Goal: Task Accomplishment & Management: Use online tool/utility

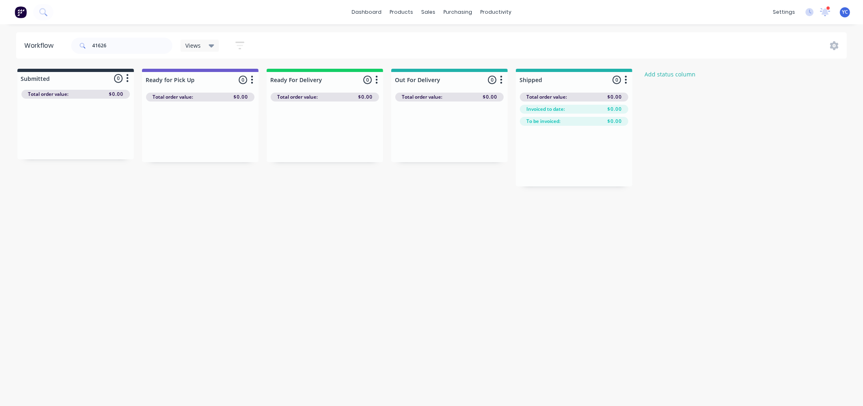
click at [148, 36] on div "41626" at bounding box center [121, 46] width 101 height 24
click at [132, 41] on input "41626" at bounding box center [132, 46] width 80 height 16
type input "41597"
click at [373, 197] on div "Mark as Delivered" at bounding box center [360, 199] width 81 height 17
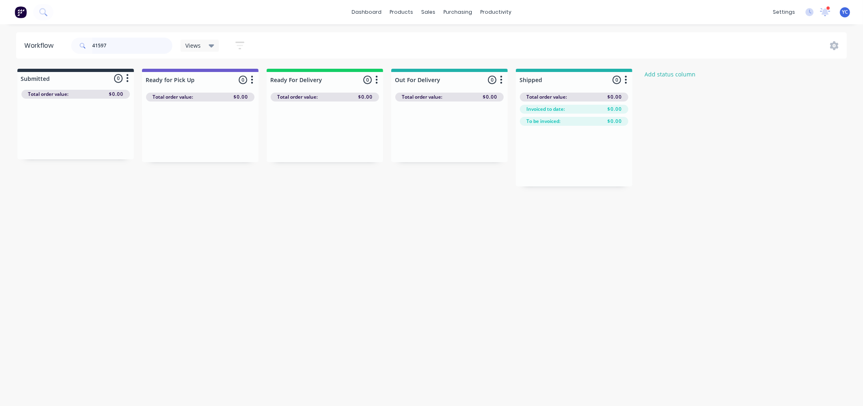
click at [157, 51] on input "41597" at bounding box center [132, 46] width 80 height 16
type input "41618"
drag, startPoint x: 81, startPoint y: 137, endPoint x: 326, endPoint y: 132, distance: 245.1
click at [326, 132] on div "Submitted 1 Status colour #273444 hex #273444 Save Cancel Summaries Total order…" at bounding box center [434, 128] width 880 height 118
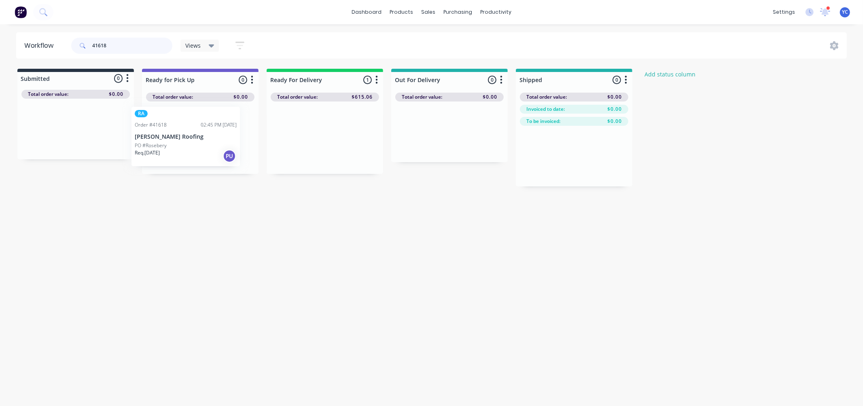
drag, startPoint x: 324, startPoint y: 134, endPoint x: 181, endPoint y: 135, distance: 143.2
click at [181, 135] on div "Submitted 0 Status colour #273444 hex #273444 Save Cancel Summaries Total order…" at bounding box center [434, 128] width 880 height 118
click at [114, 46] on input "41618" at bounding box center [132, 46] width 80 height 16
type input "41620"
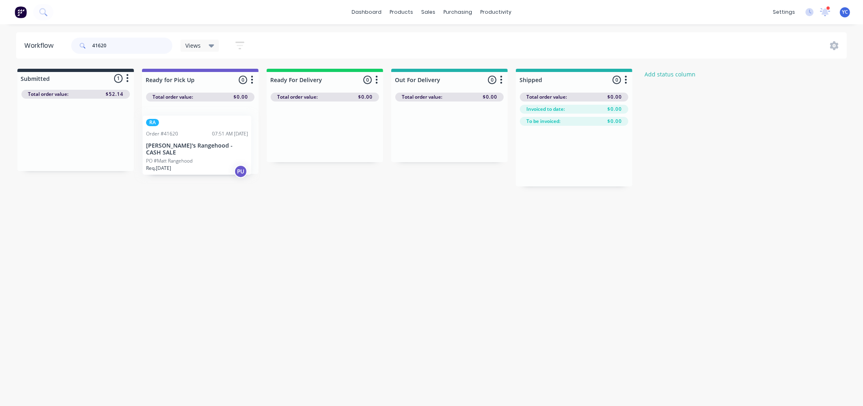
drag, startPoint x: 78, startPoint y: 135, endPoint x: 205, endPoint y: 145, distance: 127.8
click at [205, 145] on div "Submitted 1 Status colour #273444 hex #273444 Save Cancel Summaries Total order…" at bounding box center [434, 128] width 880 height 118
click at [141, 51] on input "41620" at bounding box center [132, 46] width 80 height 16
drag, startPoint x: 141, startPoint y: 51, endPoint x: 108, endPoint y: 46, distance: 33.2
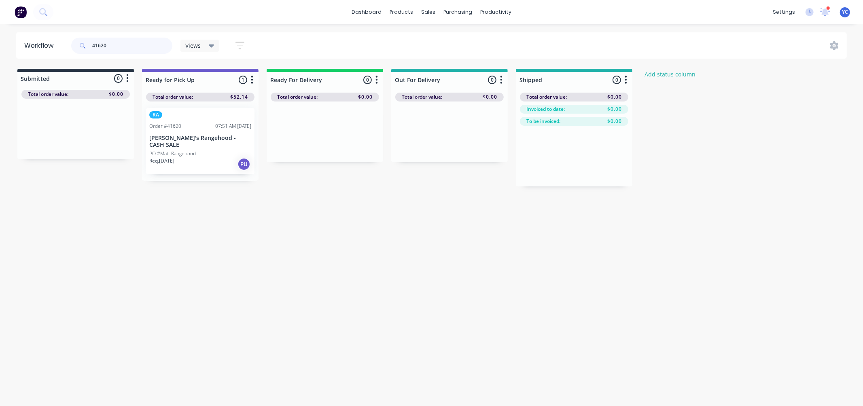
click at [108, 46] on input "41620" at bounding box center [132, 46] width 80 height 16
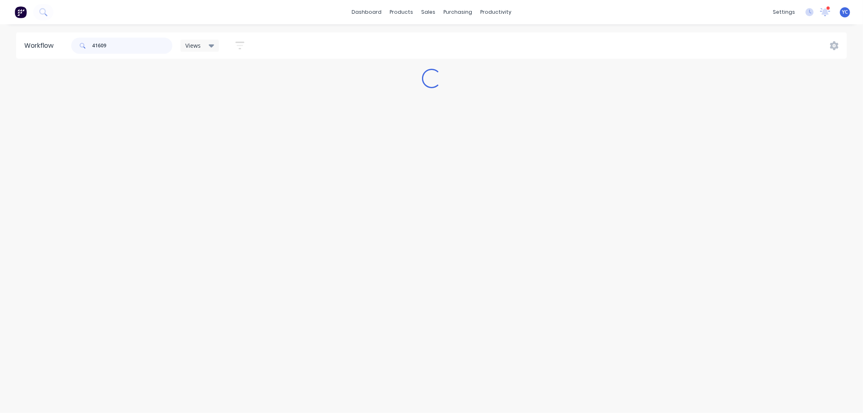
type input "41609"
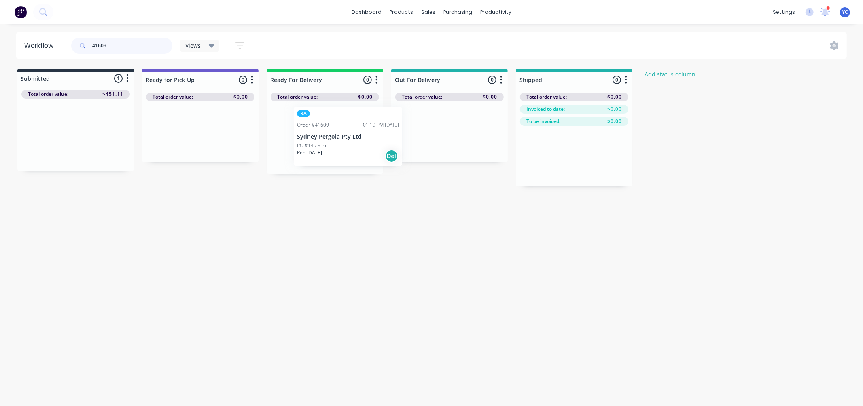
drag, startPoint x: 47, startPoint y: 140, endPoint x: 321, endPoint y: 142, distance: 275.0
click at [321, 142] on div "Submitted 1 Status colour #273444 hex #273444 Save Cancel Summaries Total order…" at bounding box center [434, 128] width 880 height 118
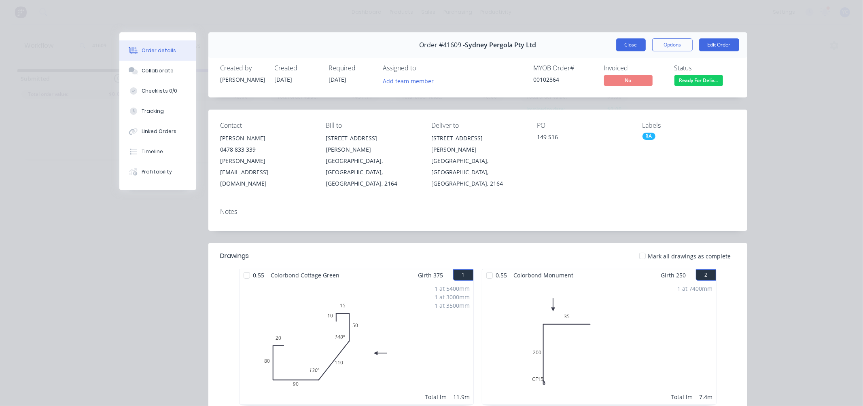
click at [622, 42] on button "Close" at bounding box center [631, 44] width 30 height 13
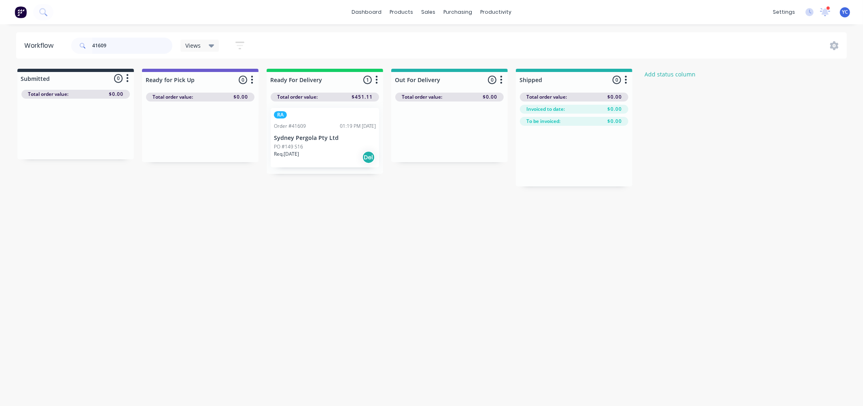
click at [146, 48] on input "41609" at bounding box center [132, 46] width 80 height 16
type input "41612"
drag, startPoint x: 78, startPoint y: 131, endPoint x: 188, endPoint y: 131, distance: 110.0
click at [188, 131] on div "Submitted 1 Status colour #273444 hex #273444 Save Cancel Summaries Total order…" at bounding box center [434, 128] width 880 height 118
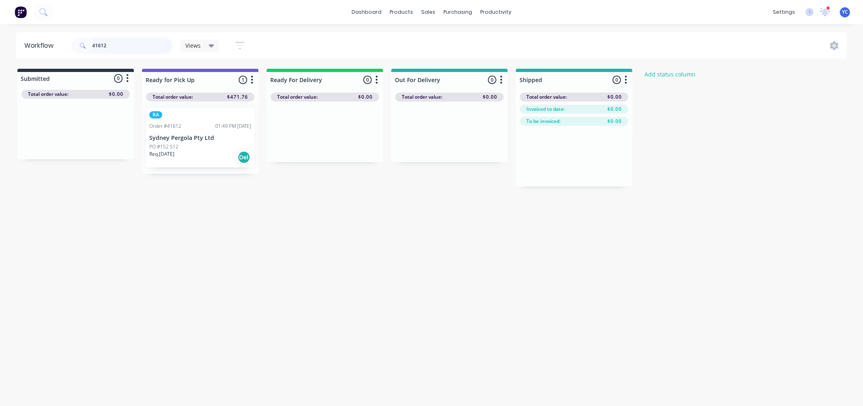
click at [125, 49] on input "41612" at bounding box center [132, 46] width 80 height 16
drag, startPoint x: 171, startPoint y: 142, endPoint x: 292, endPoint y: 144, distance: 120.5
click at [292, 144] on div "Submitted 0 Status colour #273444 hex #273444 Save Cancel Summaries Total order…" at bounding box center [434, 128] width 880 height 118
click at [127, 44] on input "41612" at bounding box center [132, 46] width 80 height 16
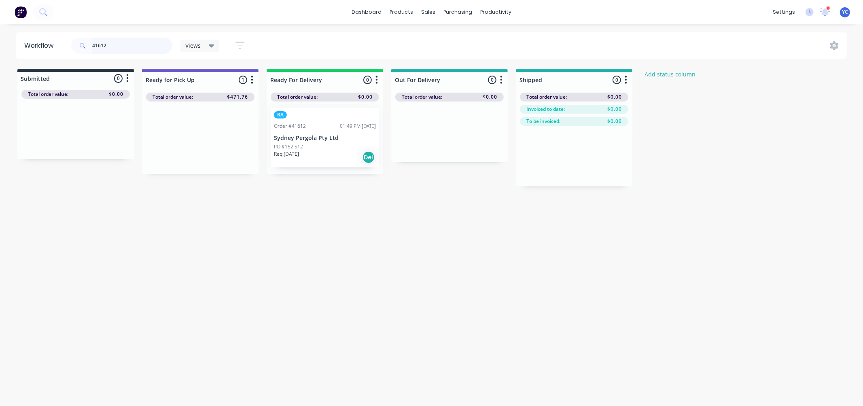
click at [127, 44] on input "41612" at bounding box center [132, 46] width 80 height 16
drag, startPoint x: 83, startPoint y: 137, endPoint x: 322, endPoint y: 140, distance: 239.0
click at [322, 140] on div "Submitted 1 Status colour #273444 hex #273444 Save Cancel Summaries Total order…" at bounding box center [434, 128] width 880 height 118
drag, startPoint x: 93, startPoint y: 131, endPoint x: 327, endPoint y: 127, distance: 233.4
click at [327, 127] on div "Submitted 1 Status colour #273444 hex #273444 Save Cancel Summaries Total order…" at bounding box center [434, 128] width 880 height 118
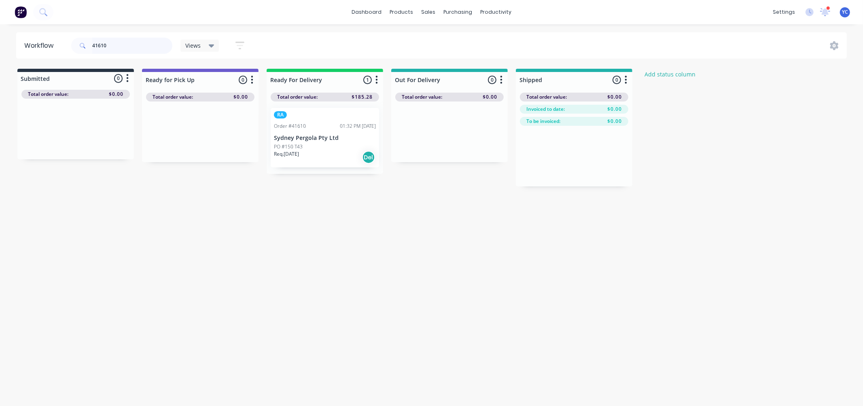
click at [132, 43] on input "41610" at bounding box center [132, 46] width 80 height 16
type input "evolve"
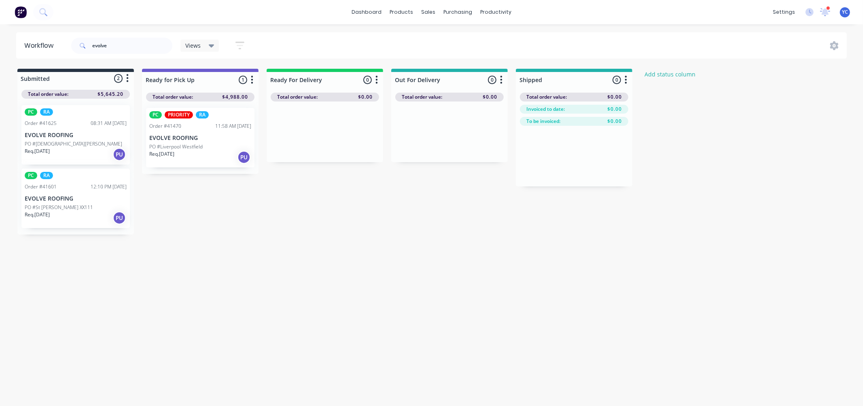
click at [57, 139] on div "PC RA Order #41625 08:31 AM [DATE] EVOLVE ROOFING PO #St [PERSON_NAME] XXIII Re…" at bounding box center [75, 134] width 108 height 59
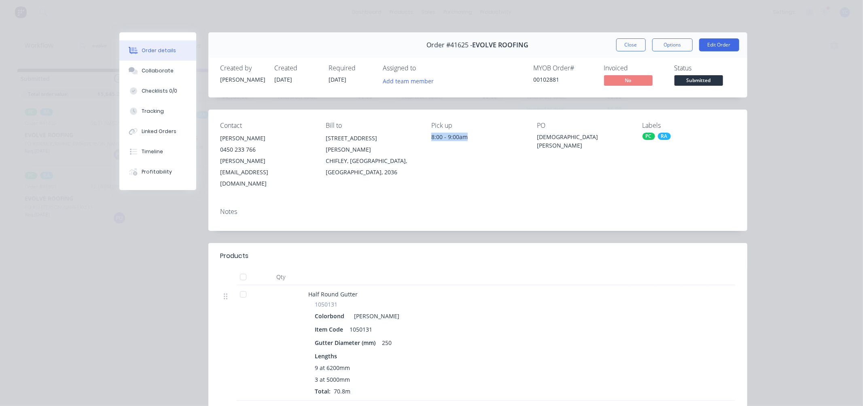
drag, startPoint x: 427, startPoint y: 137, endPoint x: 474, endPoint y: 145, distance: 46.7
click at [474, 145] on div "Pick up 8:00 - 9:00am" at bounding box center [477, 156] width 93 height 68
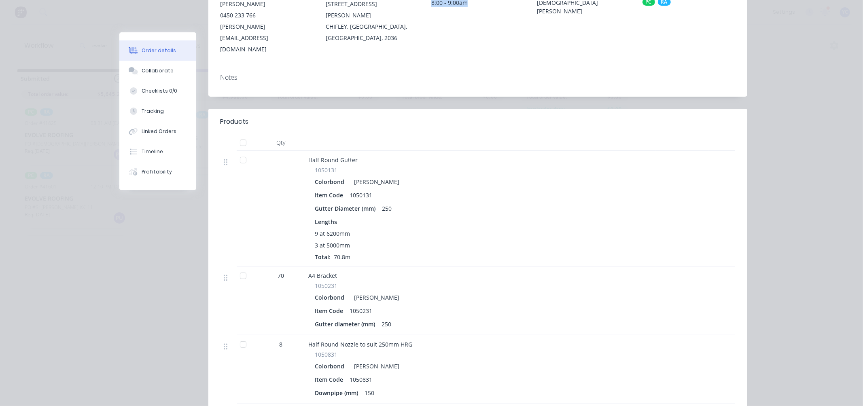
scroll to position [135, 0]
click at [265, 271] on div "70" at bounding box center [281, 275] width 42 height 8
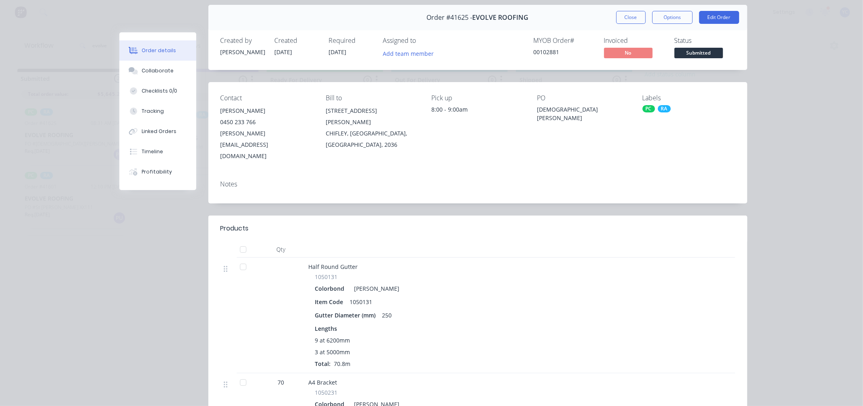
scroll to position [0, 0]
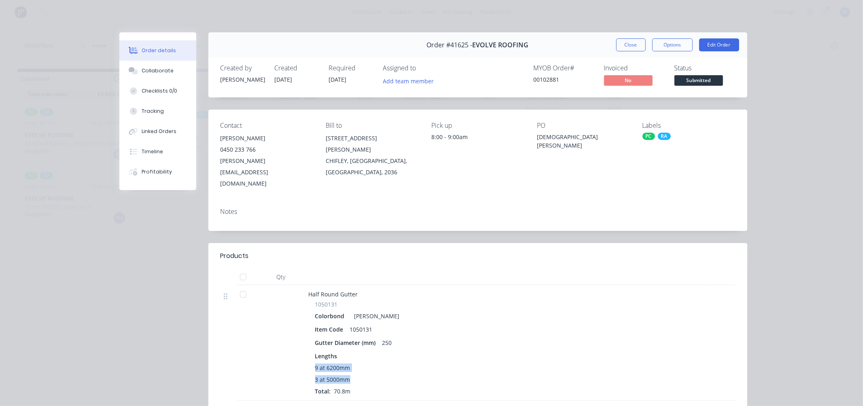
drag, startPoint x: 307, startPoint y: 345, endPoint x: 354, endPoint y: 360, distance: 50.1
click at [354, 360] on div "1050131 Colorbond Shale Grey Item Code 1050131 Gutter Diameter (mm) 250 Lengths…" at bounding box center [467, 347] width 317 height 95
click at [383, 352] on div "Lengths" at bounding box center [467, 356] width 304 height 8
drag, startPoint x: 349, startPoint y: 291, endPoint x: 382, endPoint y: 295, distance: 32.6
click at [382, 310] on div "Colorbond Shale Grey" at bounding box center [467, 316] width 304 height 12
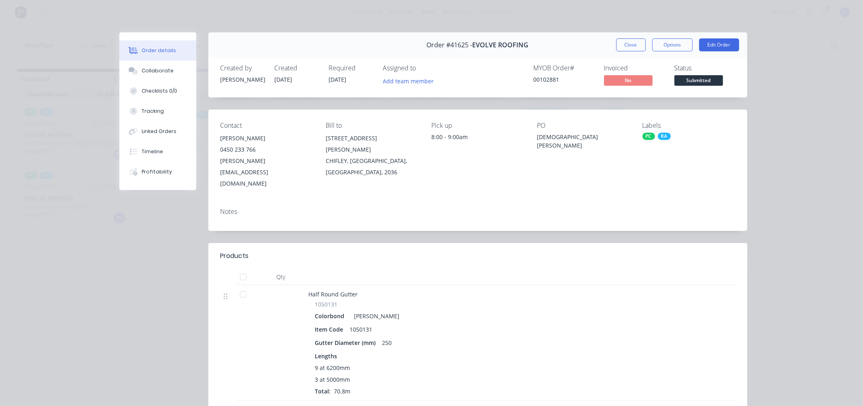
click at [370, 300] on div "1050131" at bounding box center [467, 304] width 304 height 8
click at [628, 40] on button "Close" at bounding box center [631, 44] width 30 height 13
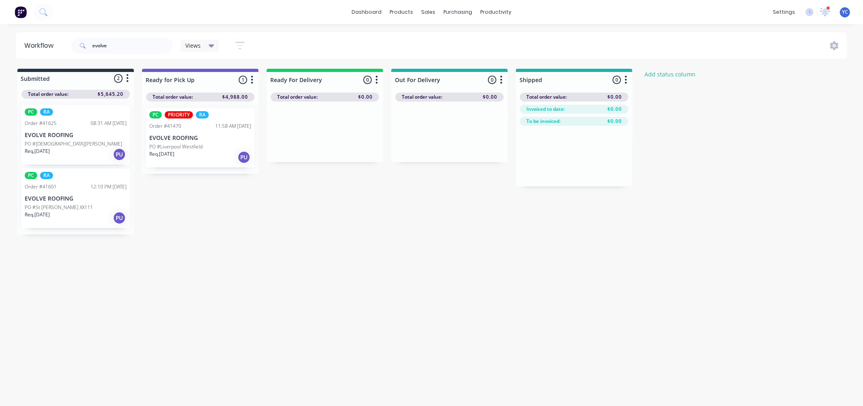
click at [66, 204] on div "PO #St [PERSON_NAME] XX111" at bounding box center [76, 207] width 102 height 7
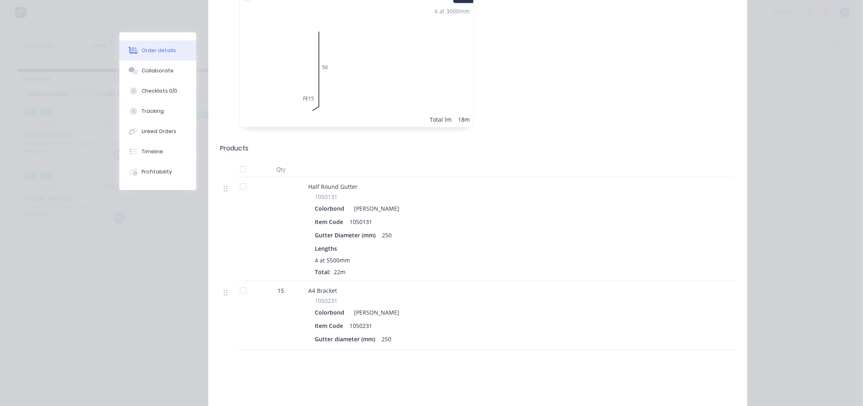
scroll to position [854, 0]
drag, startPoint x: 298, startPoint y: 162, endPoint x: 355, endPoint y: 168, distance: 56.9
click at [356, 177] on div "Half Round Gutter 1050131 Colorbond Shale Grey Item Code 1050131 Gutter Diamete…" at bounding box center [477, 229] width 514 height 104
drag, startPoint x: 305, startPoint y: 261, endPoint x: 334, endPoint y: 270, distance: 29.6
click at [334, 281] on div "A4 Bracket 1050231 Colorbond Shale Grey Item Code 1050231 Gutter diameter (mm) …" at bounding box center [467, 315] width 324 height 69
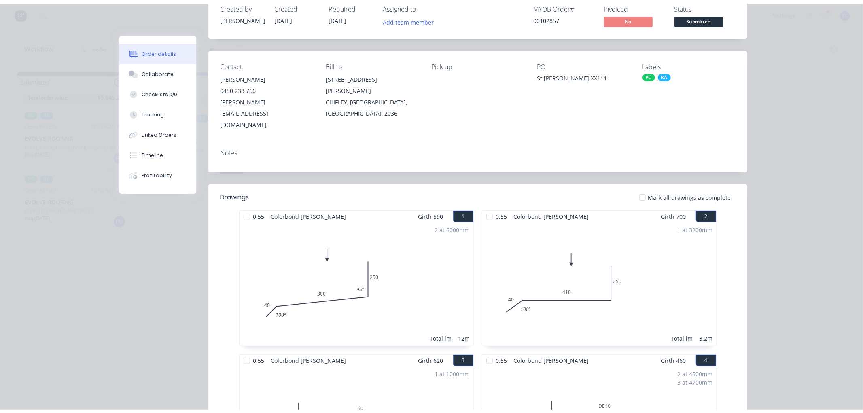
scroll to position [0, 0]
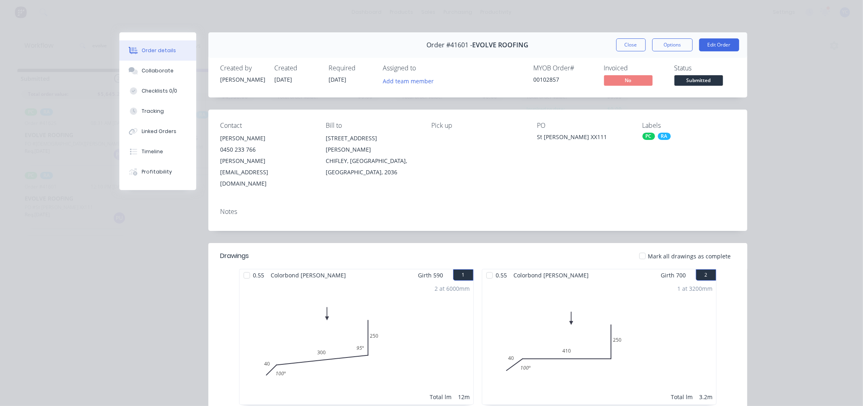
drag, startPoint x: 506, startPoint y: 140, endPoint x: 575, endPoint y: 137, distance: 69.2
click at [569, 136] on div "Contact [PERSON_NAME] [PHONE_NUMBER] [PERSON_NAME][EMAIL_ADDRESS][DOMAIN_NAME] …" at bounding box center [477, 156] width 539 height 92
click at [557, 139] on div "St [PERSON_NAME] XX111" at bounding box center [583, 138] width 93 height 11
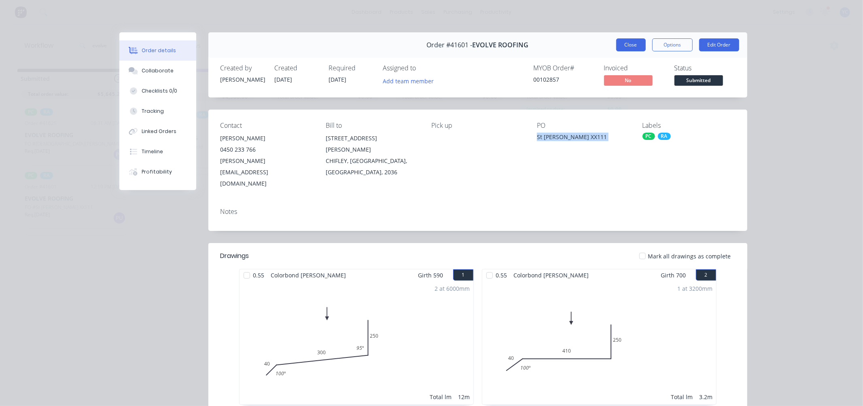
click at [620, 40] on button "Close" at bounding box center [631, 44] width 30 height 13
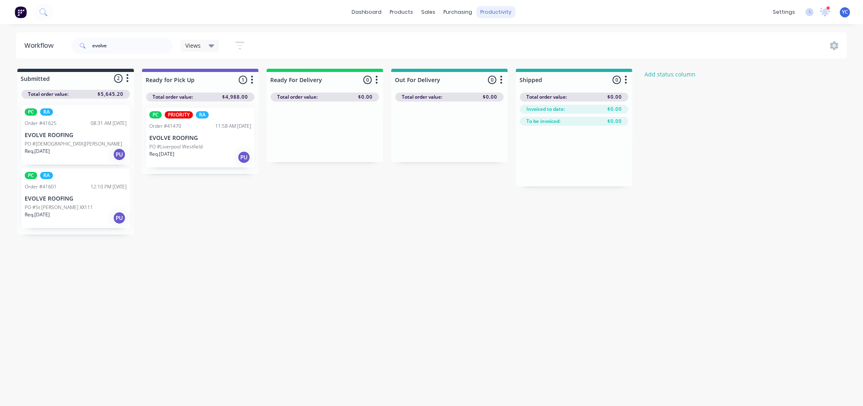
click at [493, 9] on div "productivity" at bounding box center [495, 12] width 39 height 12
click at [533, 70] on div "Delivery Scheduling" at bounding box center [523, 71] width 51 height 7
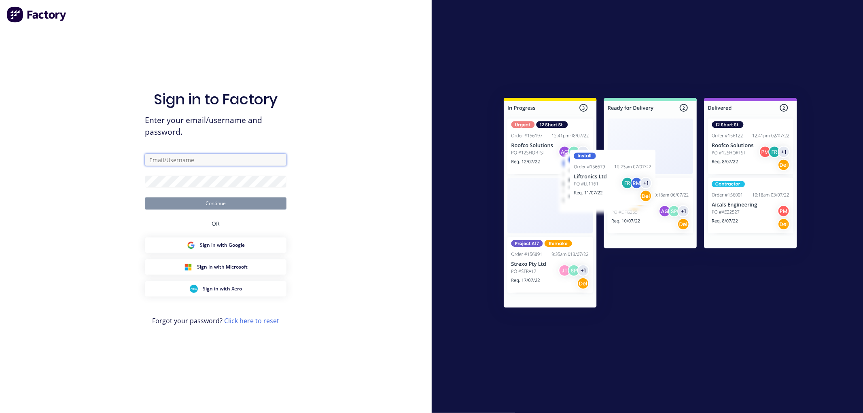
type input "[EMAIL_ADDRESS][DOMAIN_NAME]"
click at [201, 201] on button "Continue" at bounding box center [216, 203] width 142 height 12
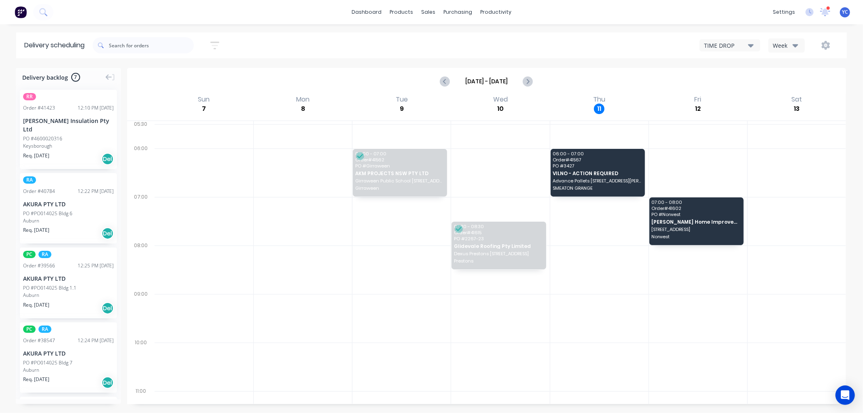
click at [791, 47] on div "Week" at bounding box center [783, 45] width 23 height 8
click at [795, 81] on div "Vehicle" at bounding box center [808, 83] width 80 height 16
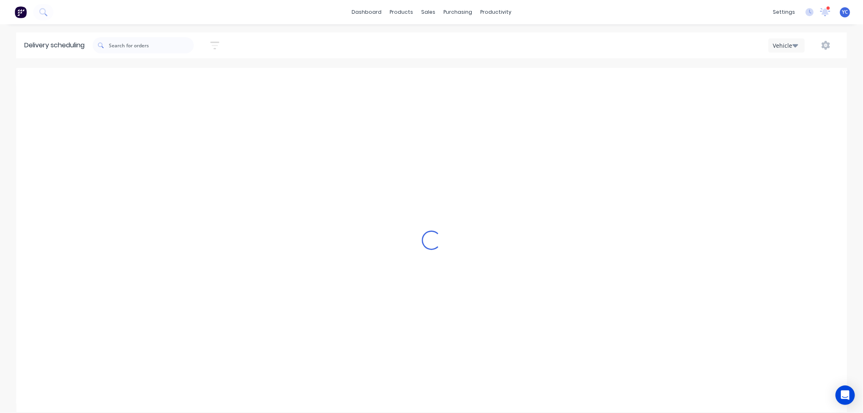
scroll to position [0, 0]
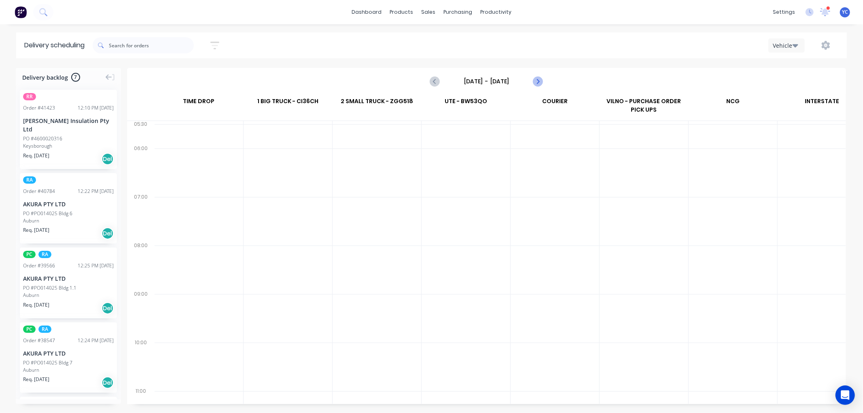
click at [541, 86] on icon "Next page" at bounding box center [538, 81] width 10 height 10
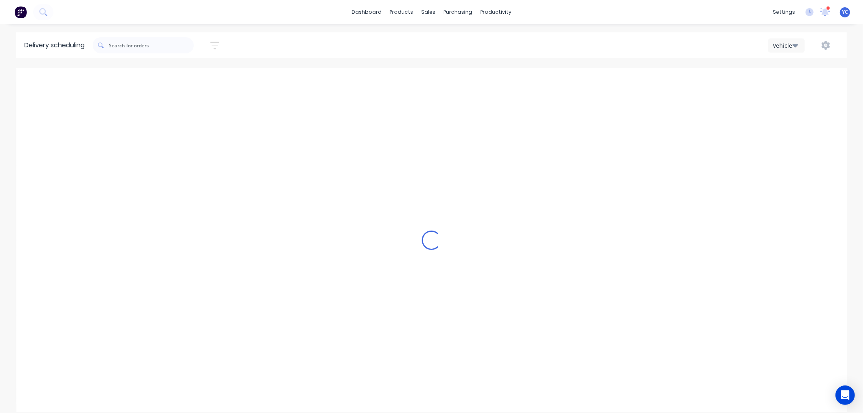
click at [541, 86] on div "Loading..." at bounding box center [431, 240] width 830 height 344
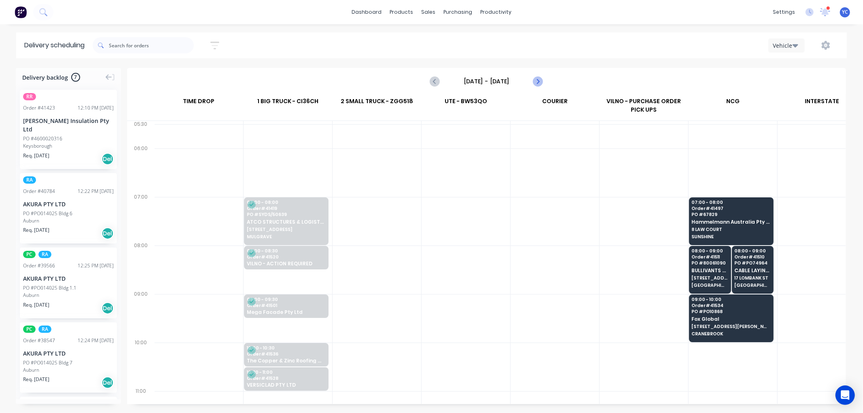
click at [541, 86] on icon "Next page" at bounding box center [538, 81] width 10 height 10
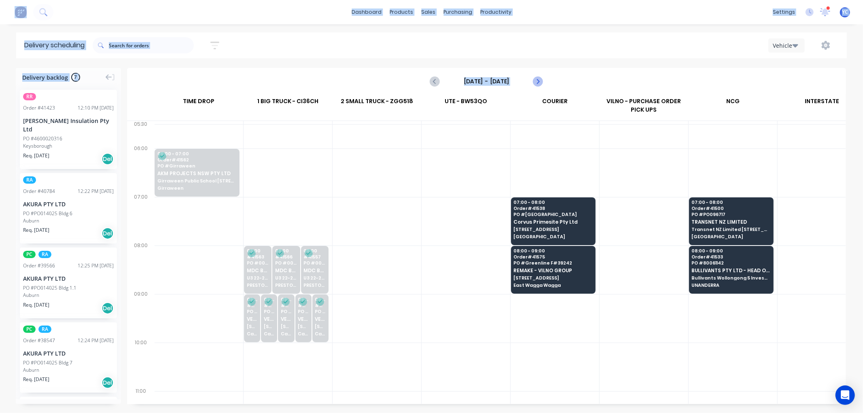
click at [541, 86] on icon "Next page" at bounding box center [538, 81] width 10 height 10
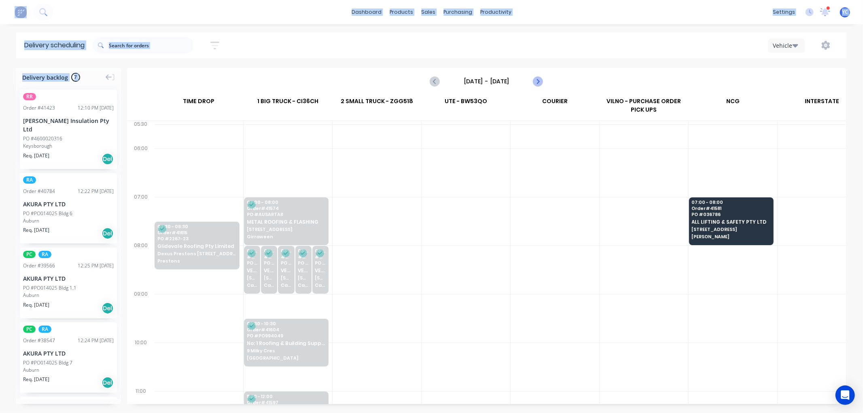
click at [541, 86] on icon "Next page" at bounding box center [538, 81] width 10 height 10
type input "[DATE] - [DATE]"
